Goal: Find specific page/section: Find specific page/section

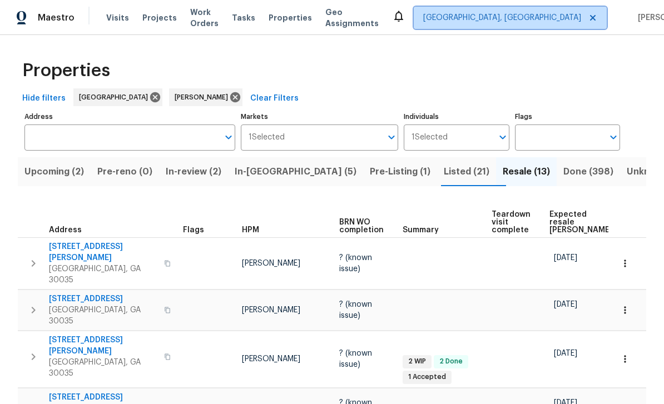
click at [499, 25] on span "[GEOGRAPHIC_DATA], [GEOGRAPHIC_DATA]" at bounding box center [510, 18] width 193 height 22
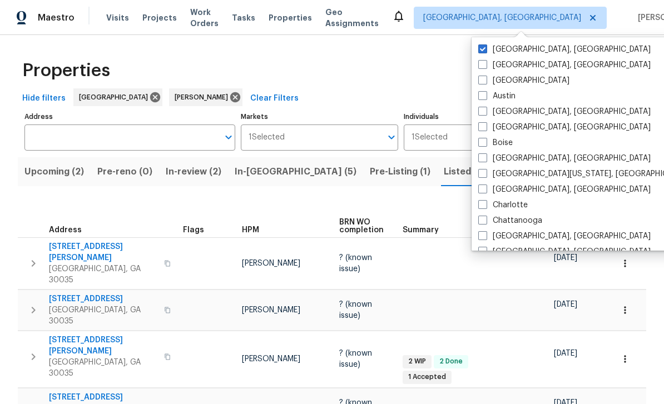
click at [482, 83] on span at bounding box center [482, 80] width 9 height 9
click at [482, 82] on input "[GEOGRAPHIC_DATA]" at bounding box center [481, 78] width 7 height 7
checkbox input "true"
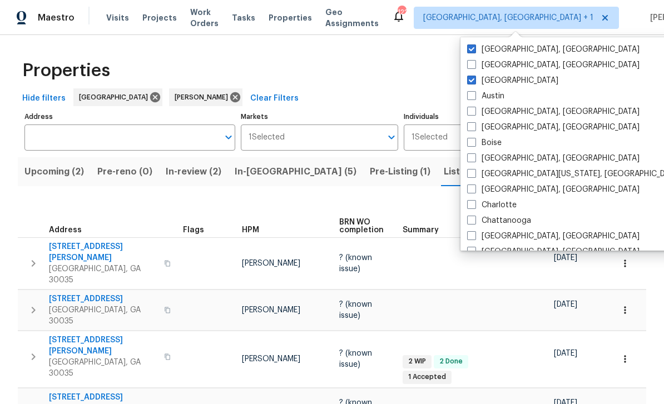
click at [478, 49] on label "[GEOGRAPHIC_DATA], [GEOGRAPHIC_DATA]" at bounding box center [553, 49] width 172 height 11
click at [474, 49] on input "[GEOGRAPHIC_DATA], [GEOGRAPHIC_DATA]" at bounding box center [470, 47] width 7 height 7
checkbox input "false"
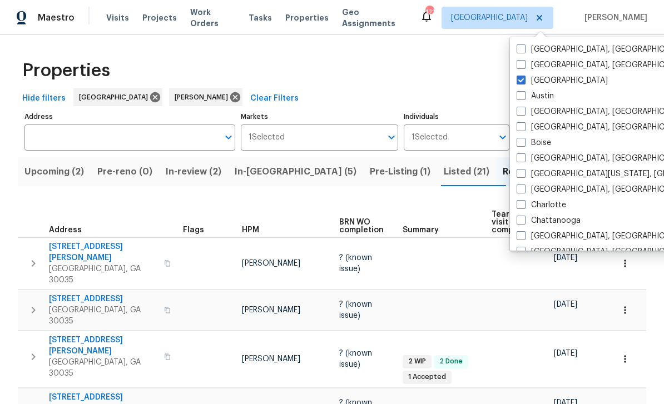
click at [435, 81] on div "Properties" at bounding box center [332, 71] width 628 height 36
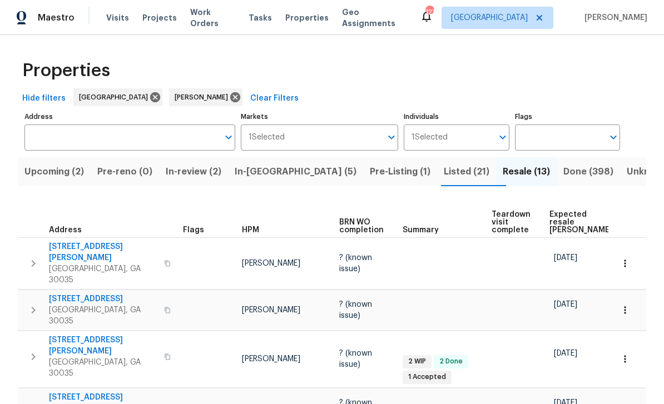
click at [198, 133] on input "Address" at bounding box center [121, 137] width 194 height 26
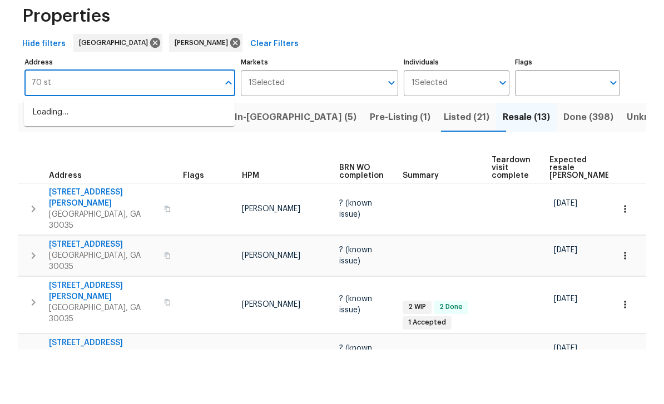
type input "70 sta"
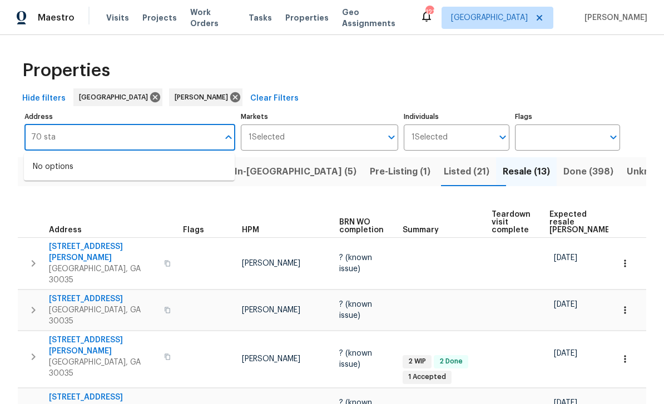
click at [222, 19] on span "Work Orders" at bounding box center [212, 18] width 45 height 22
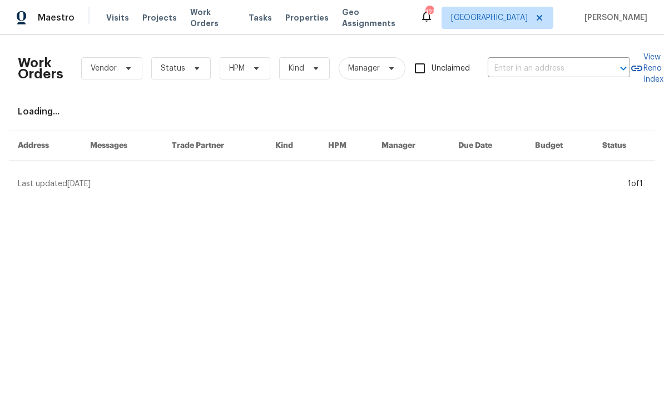
click at [550, 68] on input "text" at bounding box center [542, 68] width 111 height 17
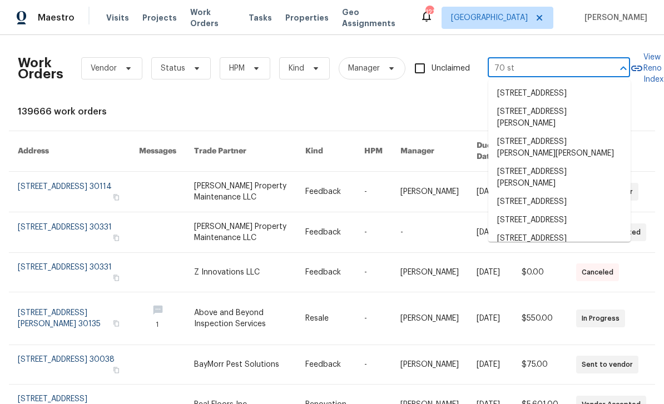
type input "70 sta"
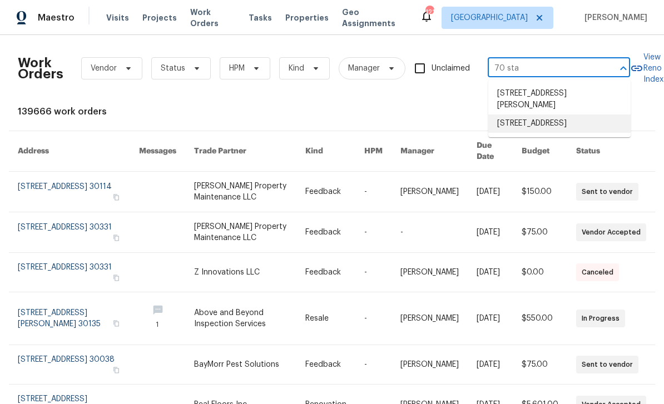
click at [605, 125] on li "[STREET_ADDRESS]" at bounding box center [559, 123] width 142 height 18
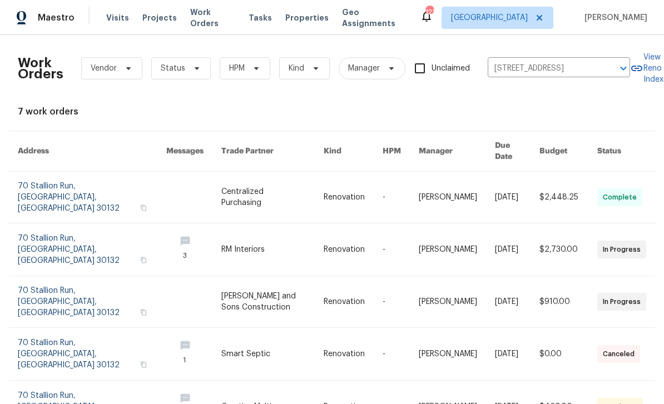
click at [166, 223] on link at bounding box center [193, 249] width 55 height 52
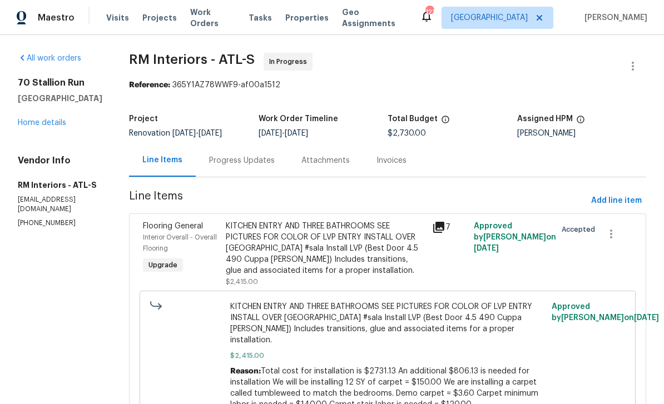
click at [227, 160] on div "Progress Updates" at bounding box center [242, 160] width 66 height 11
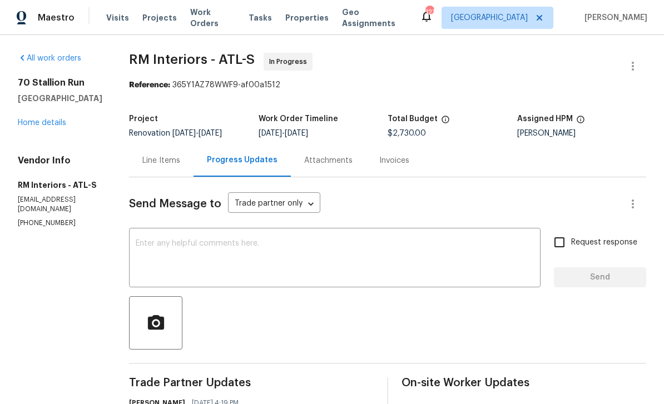
click at [46, 119] on link "Home details" at bounding box center [42, 123] width 48 height 8
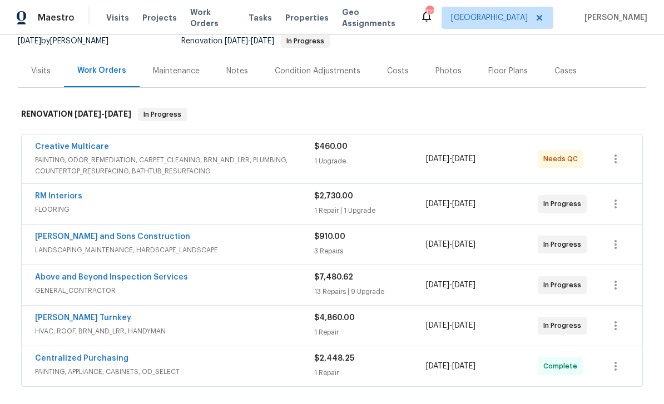
scroll to position [120, 0]
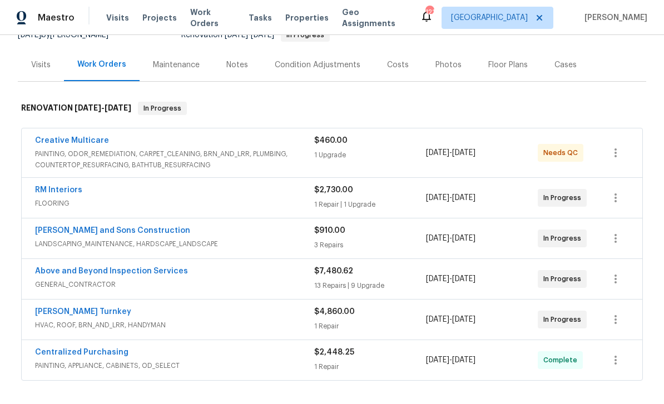
click at [64, 315] on link "[PERSON_NAME] Turnkey" at bounding box center [83, 312] width 96 height 8
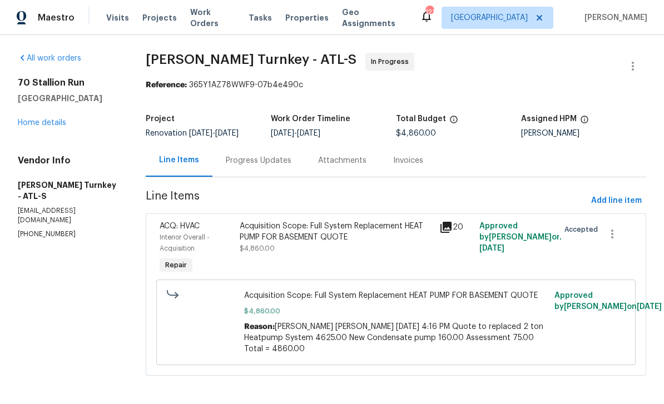
click at [32, 123] on link "Home details" at bounding box center [42, 123] width 48 height 8
